Goal: Task Accomplishment & Management: Use online tool/utility

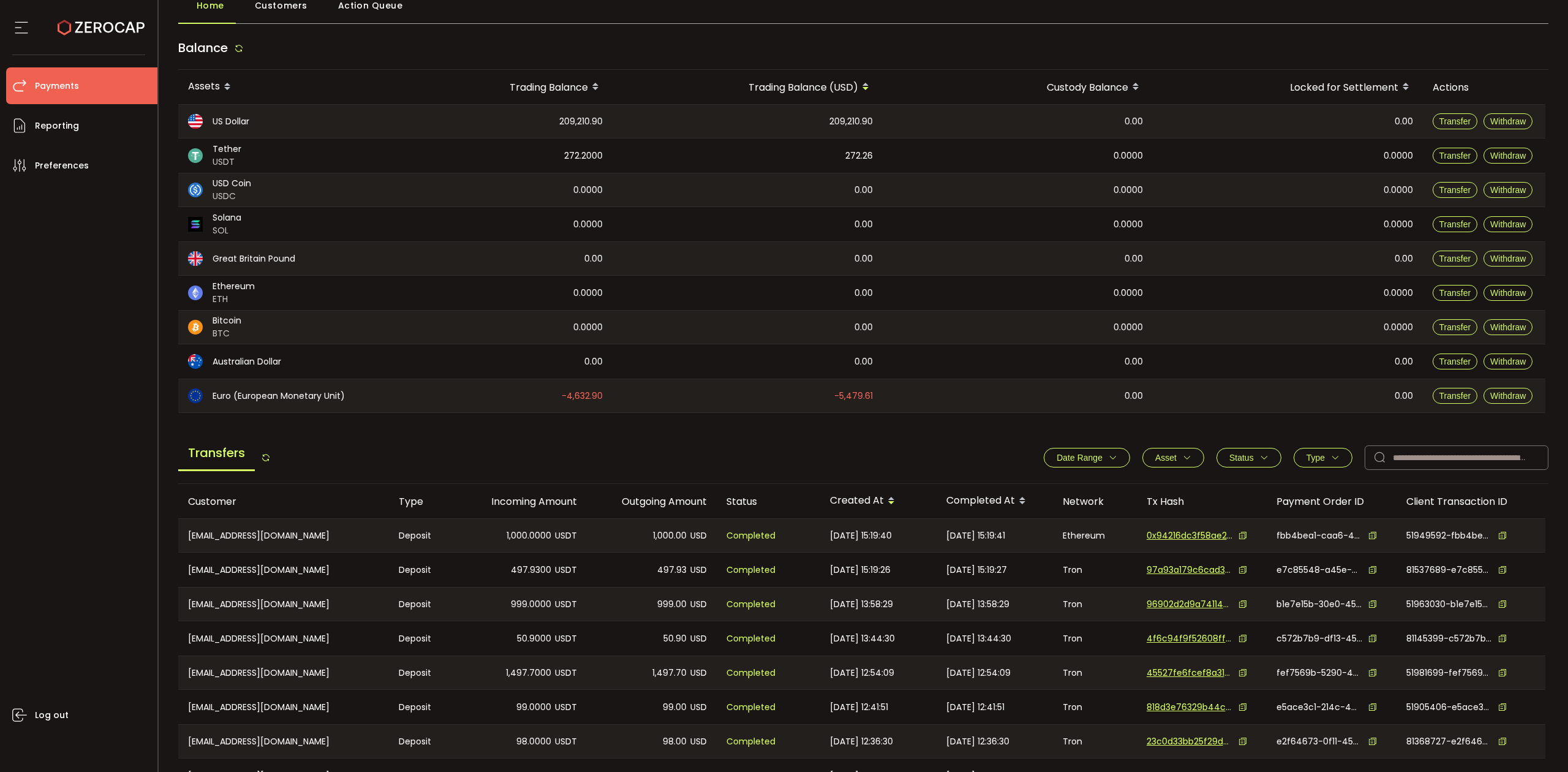
scroll to position [219, 0]
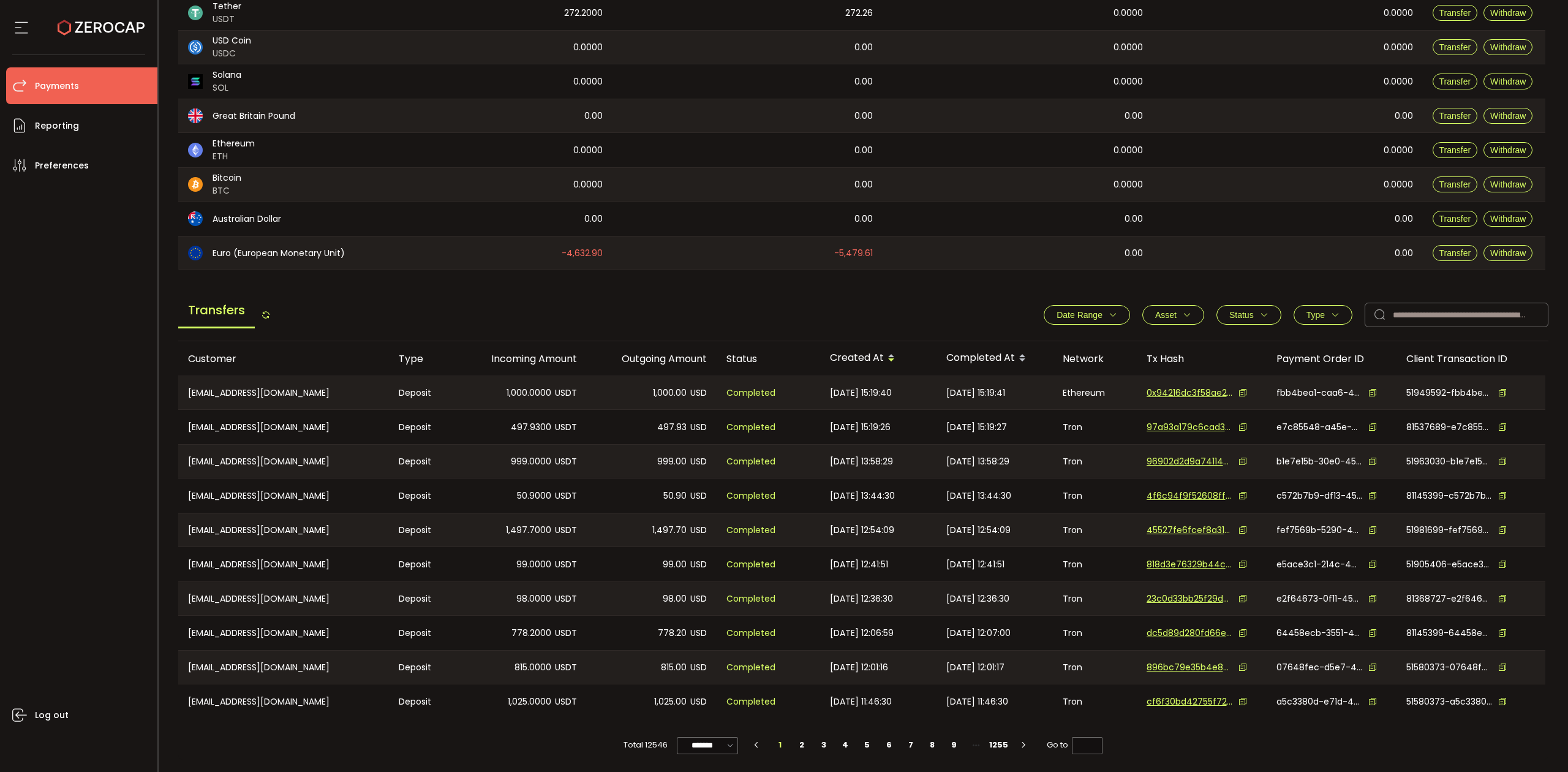
click at [940, 314] on span "Type" at bounding box center [1323, 315] width 33 height 10
click at [940, 362] on span "Withdraw" at bounding box center [1310, 368] width 54 height 11
click at [940, 430] on span "Apply" at bounding box center [1349, 432] width 26 height 12
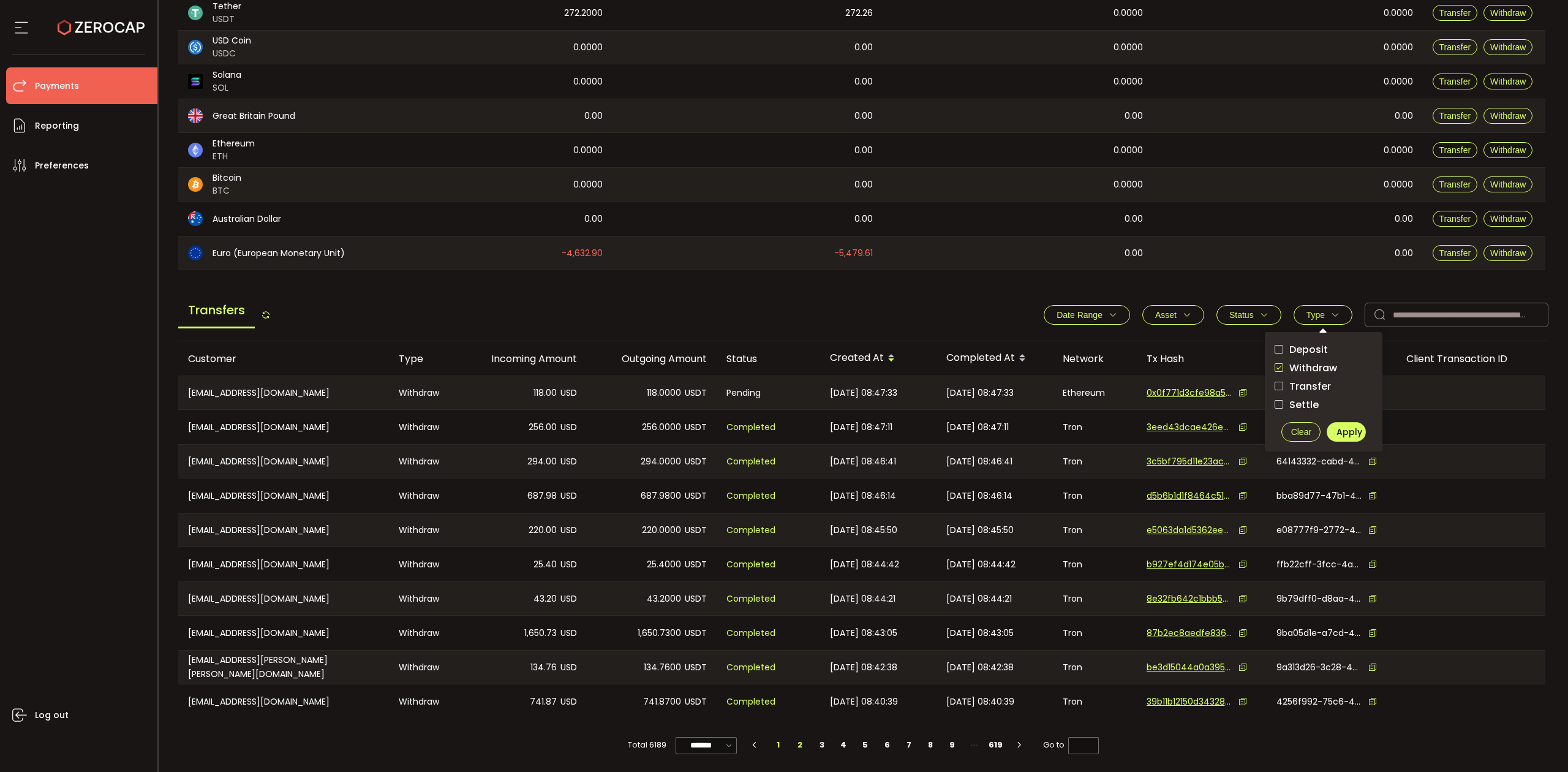
click at [797, 506] on li "2" at bounding box center [800, 744] width 22 height 17
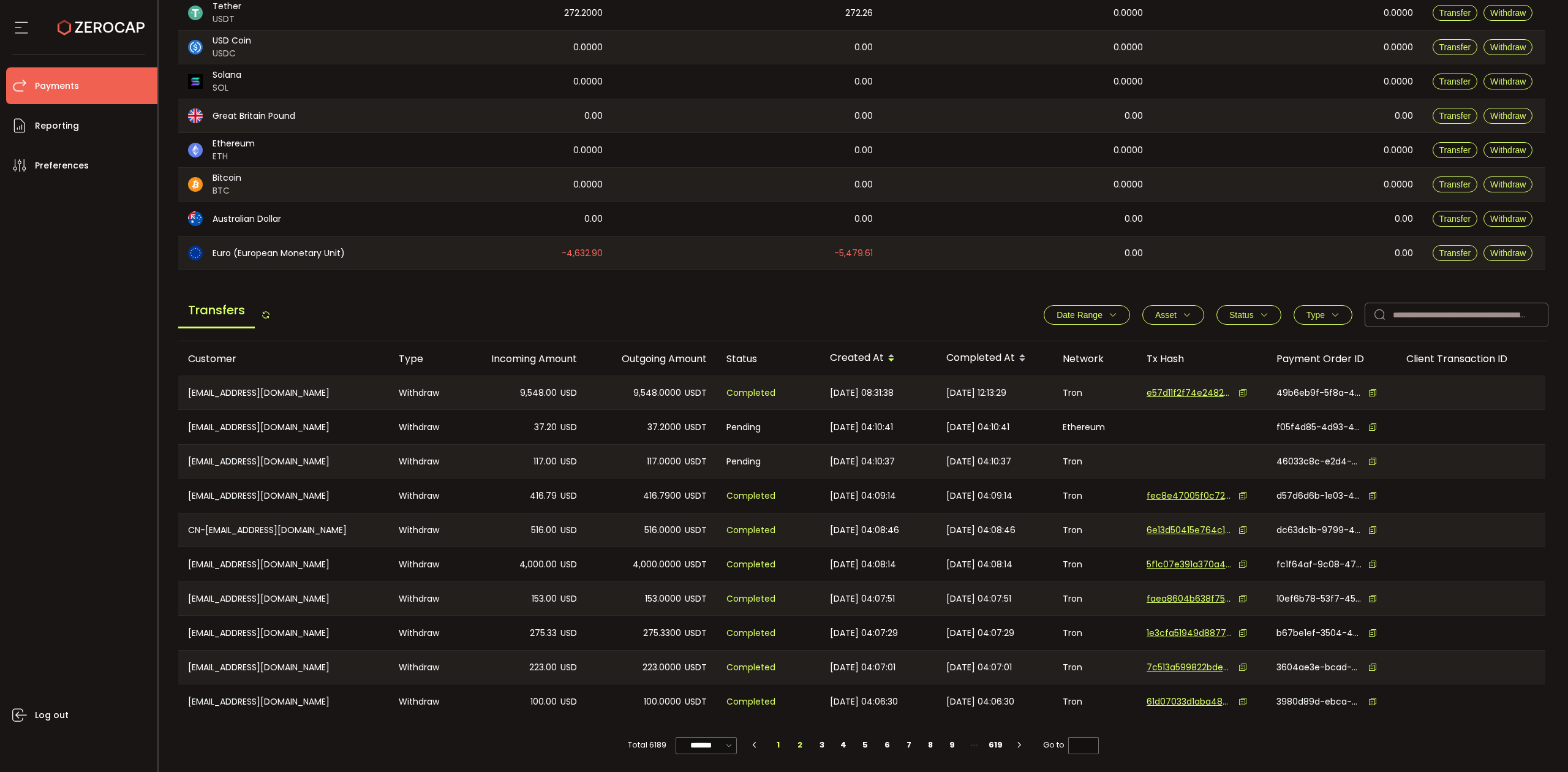
click at [778, 506] on li "1" at bounding box center [778, 744] width 22 height 17
type input "*"
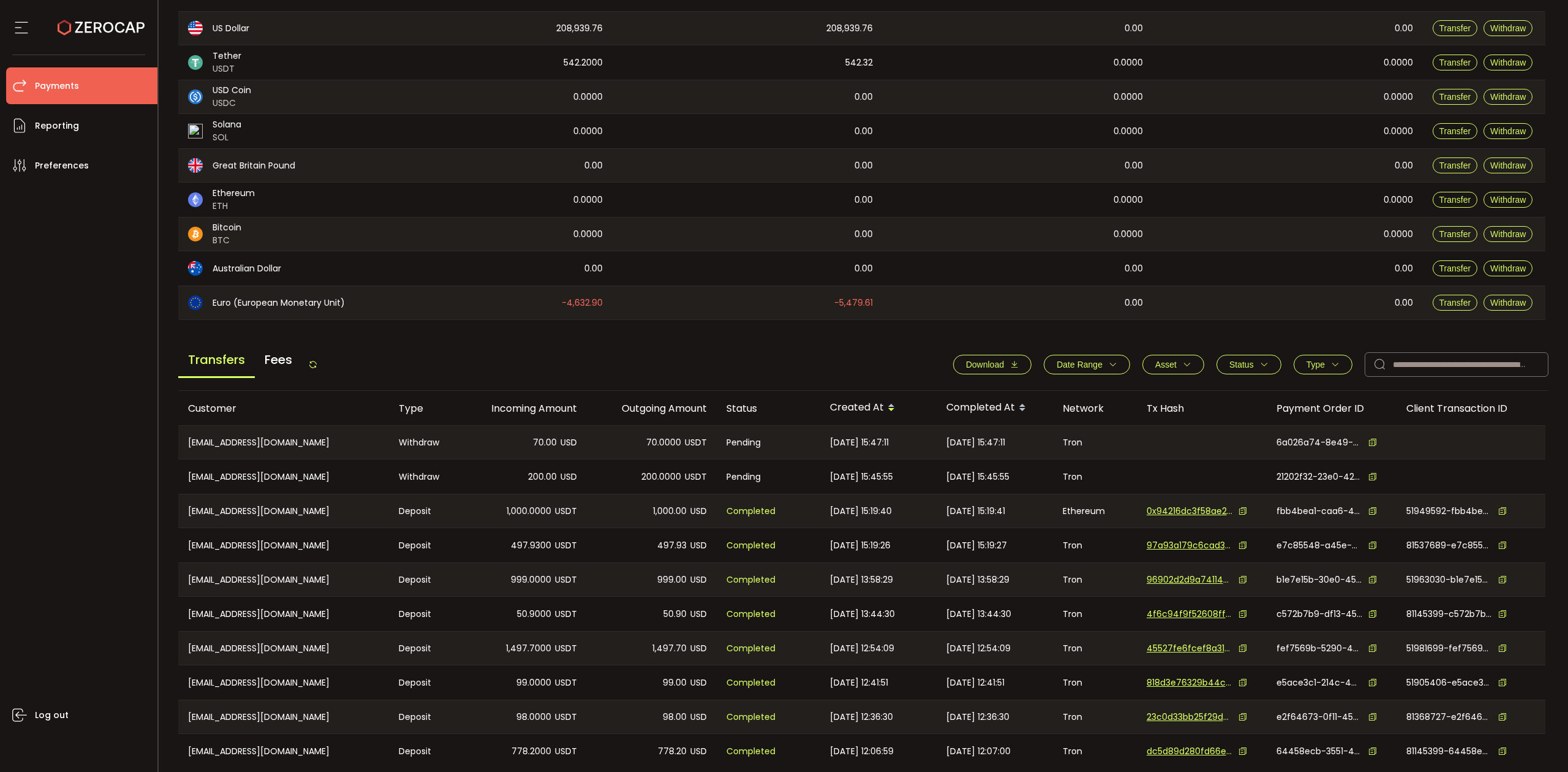
scroll to position [219, 0]
